Goal: Information Seeking & Learning: Learn about a topic

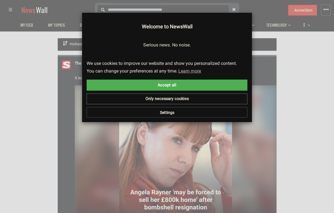
click at [304, 77] on div "× Welcome to NewsWall Serious news. No noise. We use cookies to improve our web…" at bounding box center [167, 106] width 326 height 204
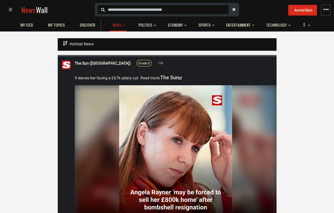
click at [309, 25] on span "button" at bounding box center [309, 24] width 3 height 14
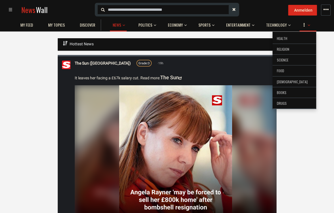
click at [279, 51] on div at bounding box center [167, 106] width 334 height 213
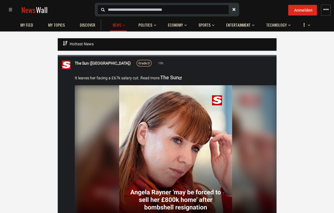
click at [36, 7] on span "Wall" at bounding box center [42, 10] width 12 height 10
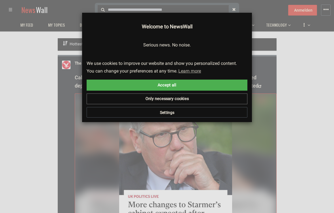
click at [293, 65] on div "× Welcome to NewsWall Serious news. No noise. We use cookies to improve our web…" at bounding box center [167, 106] width 326 height 204
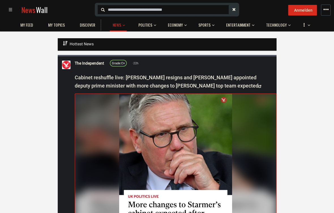
click at [7, 8] on div at bounding box center [12, 10] width 16 height 14
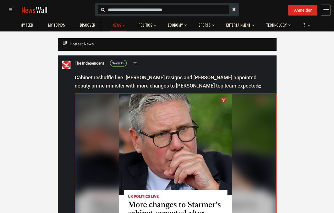
click at [91, 25] on span "Discover" at bounding box center [87, 24] width 15 height 5
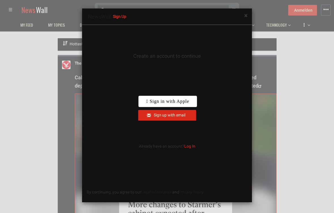
click at [291, 87] on div "× NewsWall Sign Up Create an account to continue By continuing, you agree to ou…" at bounding box center [167, 106] width 334 height 213
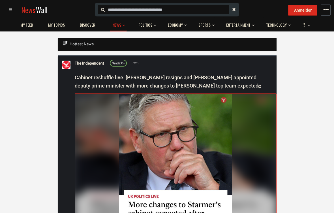
click at [327, 7] on span "button" at bounding box center [326, 10] width 6 height 6
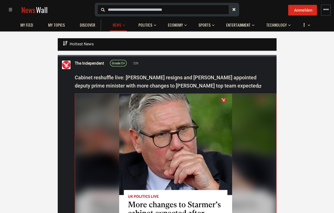
click at [303, 25] on span "button" at bounding box center [305, 25] width 10 height 10
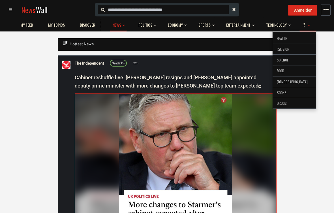
click at [327, 41] on div at bounding box center [167, 106] width 334 height 213
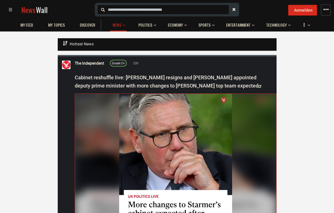
click at [286, 23] on link "Technology" at bounding box center [276, 25] width 26 height 11
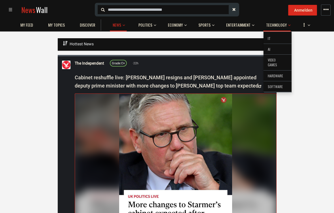
click at [280, 61] on li "Video Games" at bounding box center [278, 63] width 28 height 16
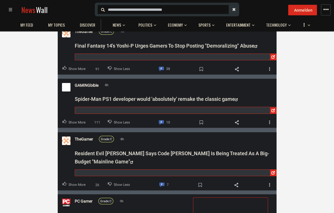
scroll to position [2838, 0]
